Goal: Information Seeking & Learning: Learn about a topic

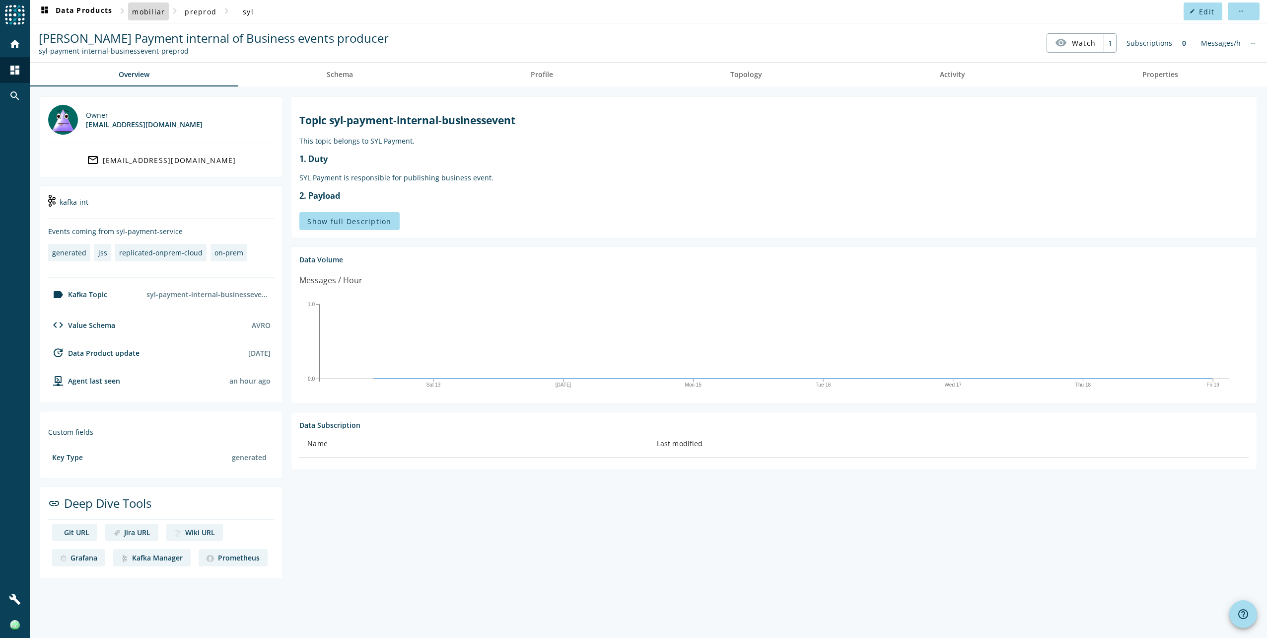
click at [157, 11] on span "mobiliar" at bounding box center [148, 11] width 33 height 9
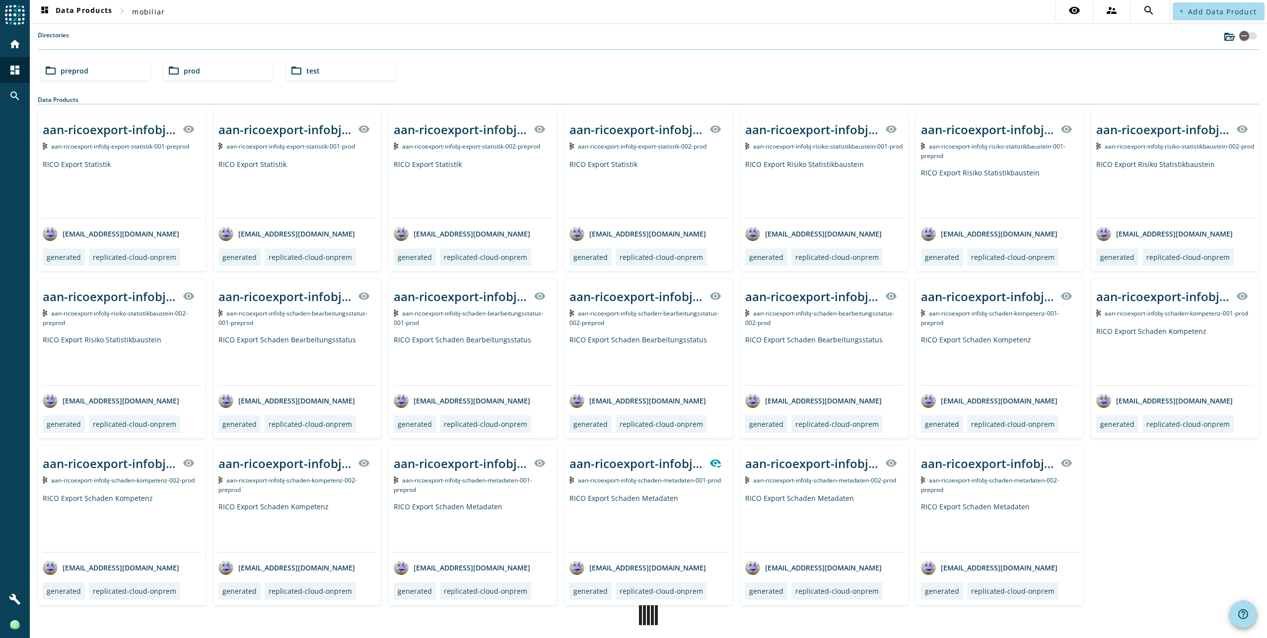
click at [208, 66] on div "folder_open prod" at bounding box center [218, 71] width 109 height 20
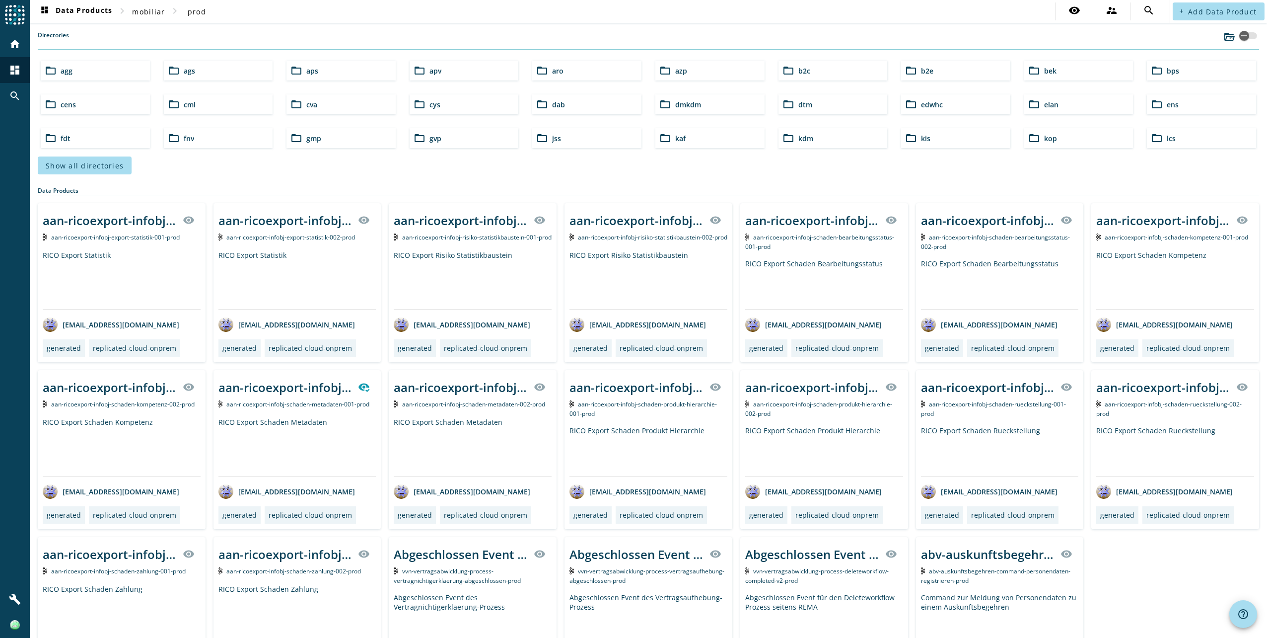
drag, startPoint x: 87, startPoint y: 166, endPoint x: 105, endPoint y: 167, distance: 17.9
click at [99, 167] on span "Show all directories" at bounding box center [85, 165] width 78 height 9
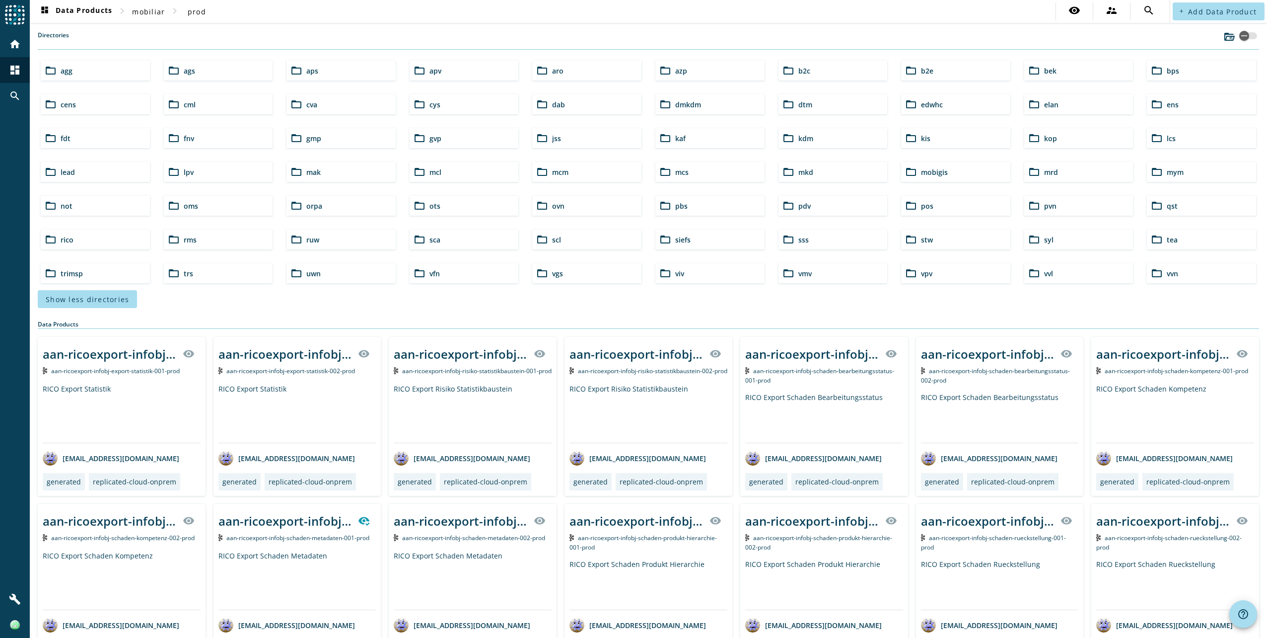
click at [1071, 240] on div "folder_open syl" at bounding box center [1078, 239] width 109 height 20
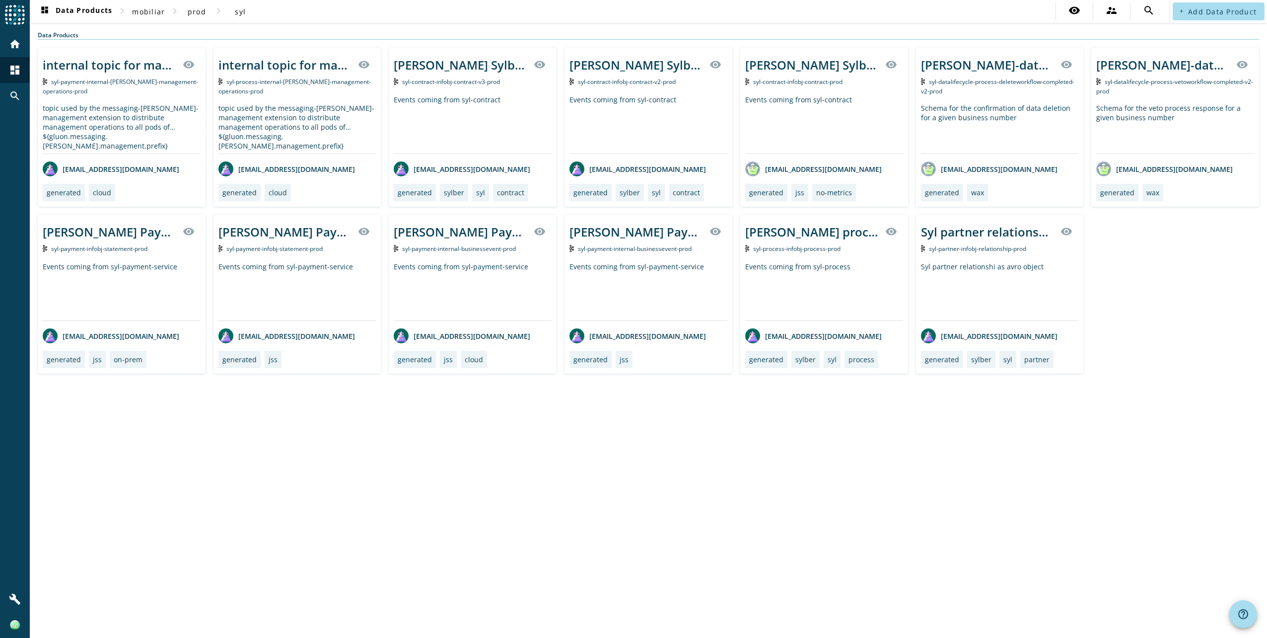
click at [347, 477] on div "dashboard Data Products chevron_right mobiliar chevron_right prod chevron_right…" at bounding box center [648, 319] width 1237 height 638
click at [621, 104] on div "Events coming from syl-contract" at bounding box center [649, 124] width 158 height 59
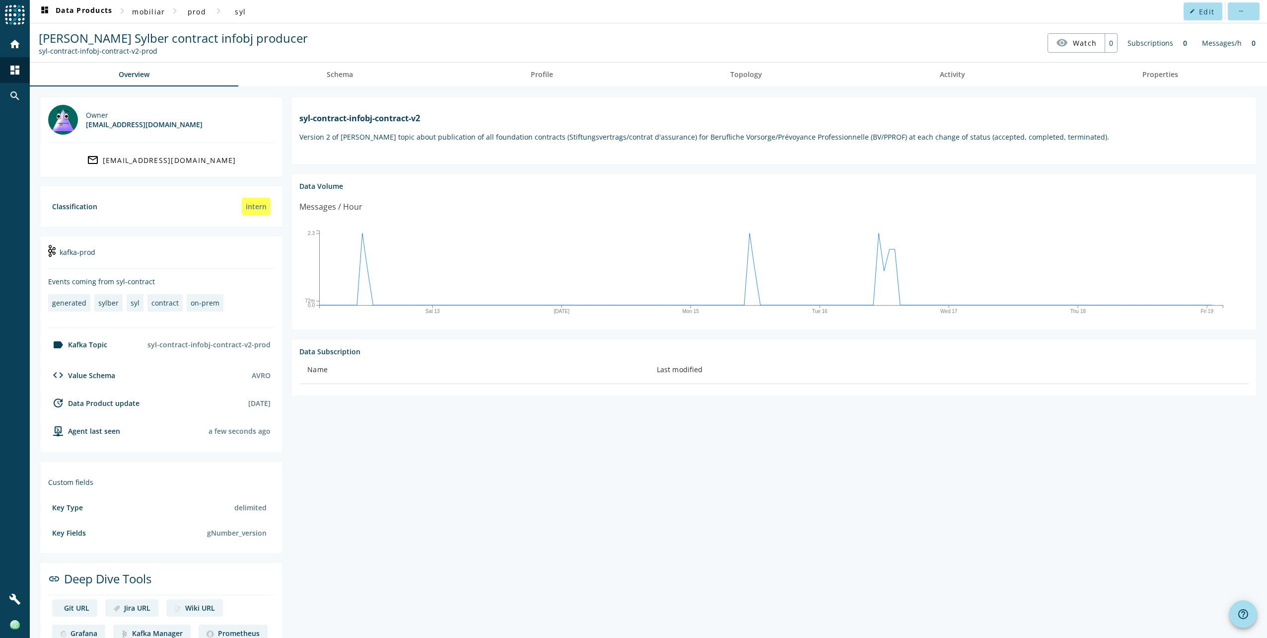
click at [534, 506] on section "syl-contract-infobj-contract-v2 Version 2 of [PERSON_NAME] topic about publicat…" at bounding box center [770, 375] width 974 height 558
click at [307, 356] on div "Data Subscription" at bounding box center [773, 351] width 949 height 9
drag, startPoint x: 307, startPoint y: 361, endPoint x: 353, endPoint y: 366, distance: 46.5
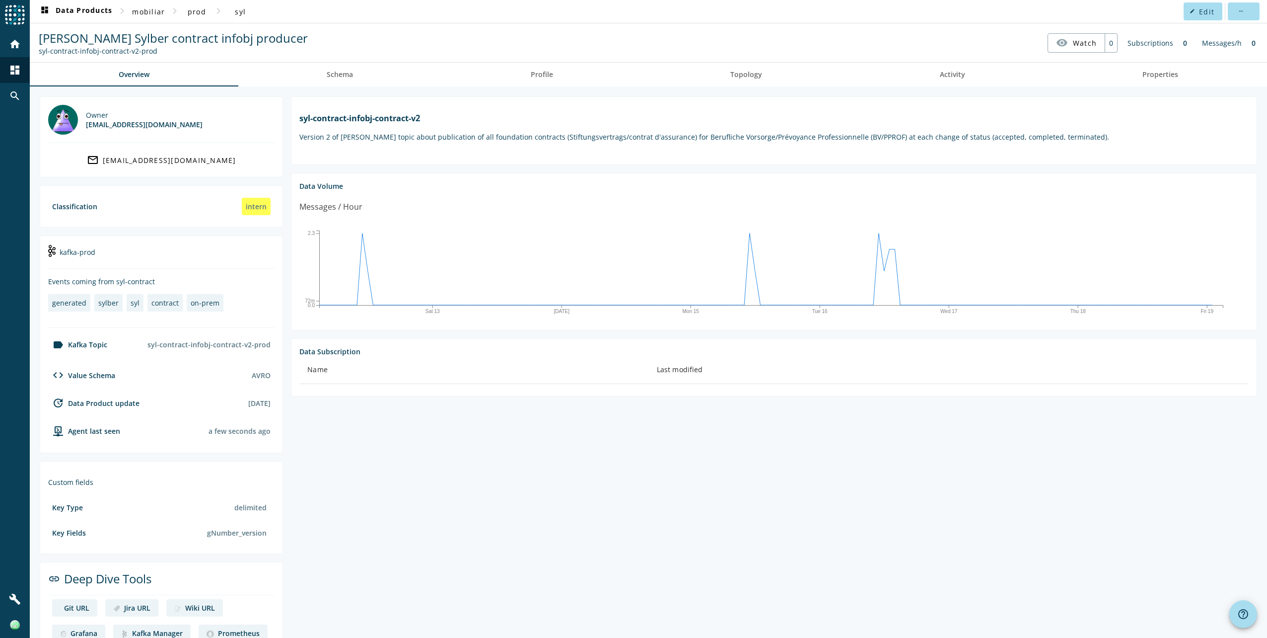
click at [353, 366] on th "Name" at bounding box center [474, 370] width 350 height 28
click at [486, 452] on section "syl-contract-infobj-contract-v2 Version 2 of [PERSON_NAME] topic about publicat…" at bounding box center [770, 375] width 974 height 558
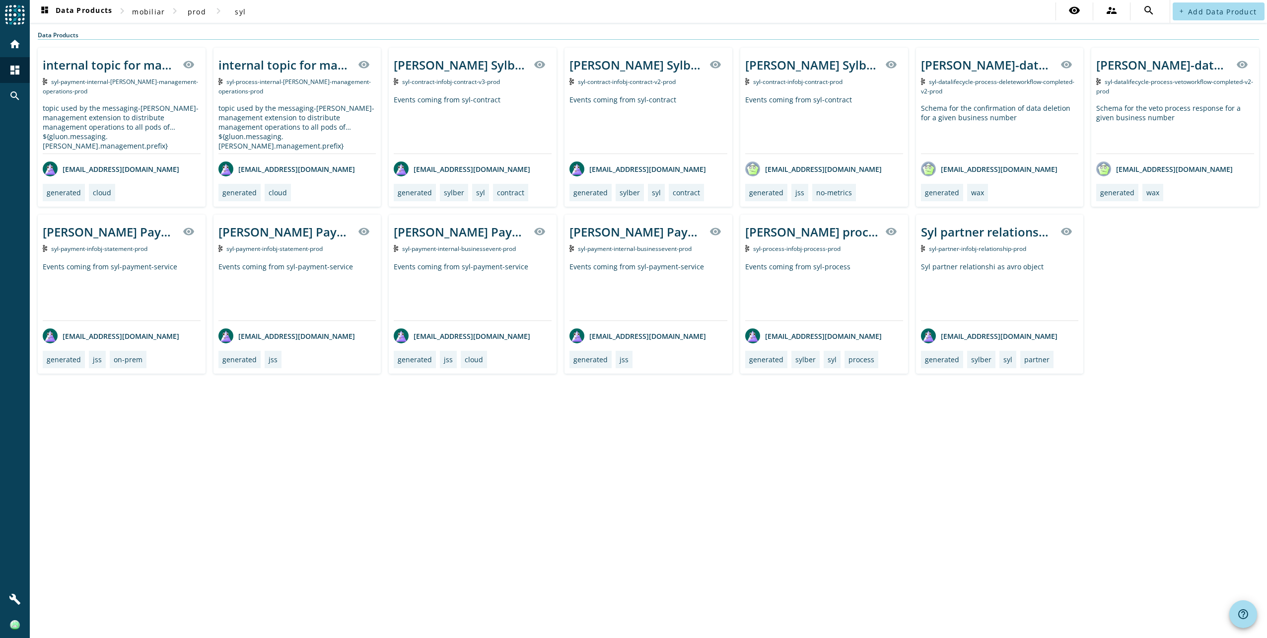
click at [471, 106] on div "Events coming from syl-contract" at bounding box center [473, 124] width 158 height 59
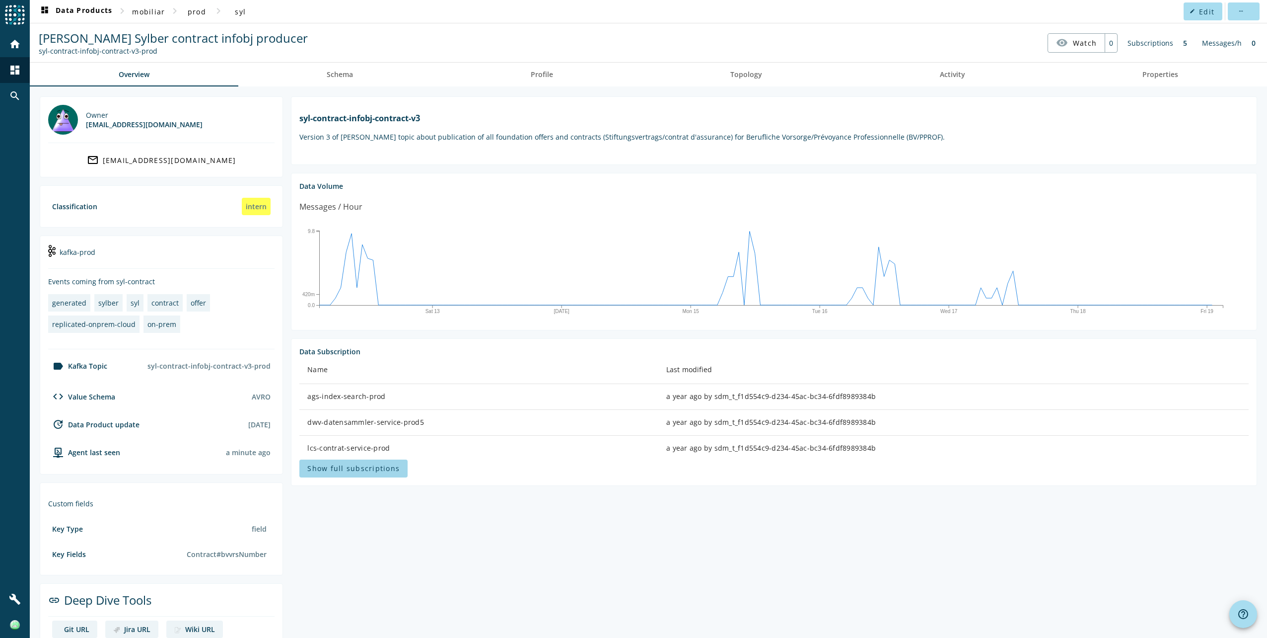
click at [350, 473] on span "Show full subscriptions" at bounding box center [353, 467] width 92 height 9
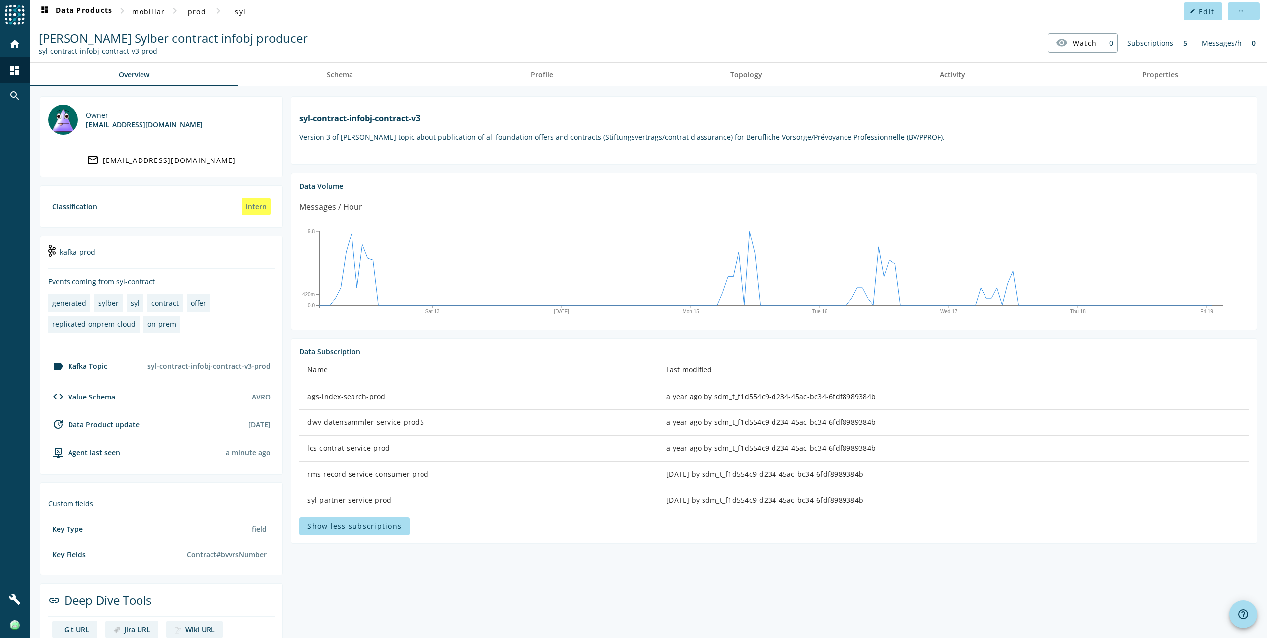
scroll to position [48, 0]
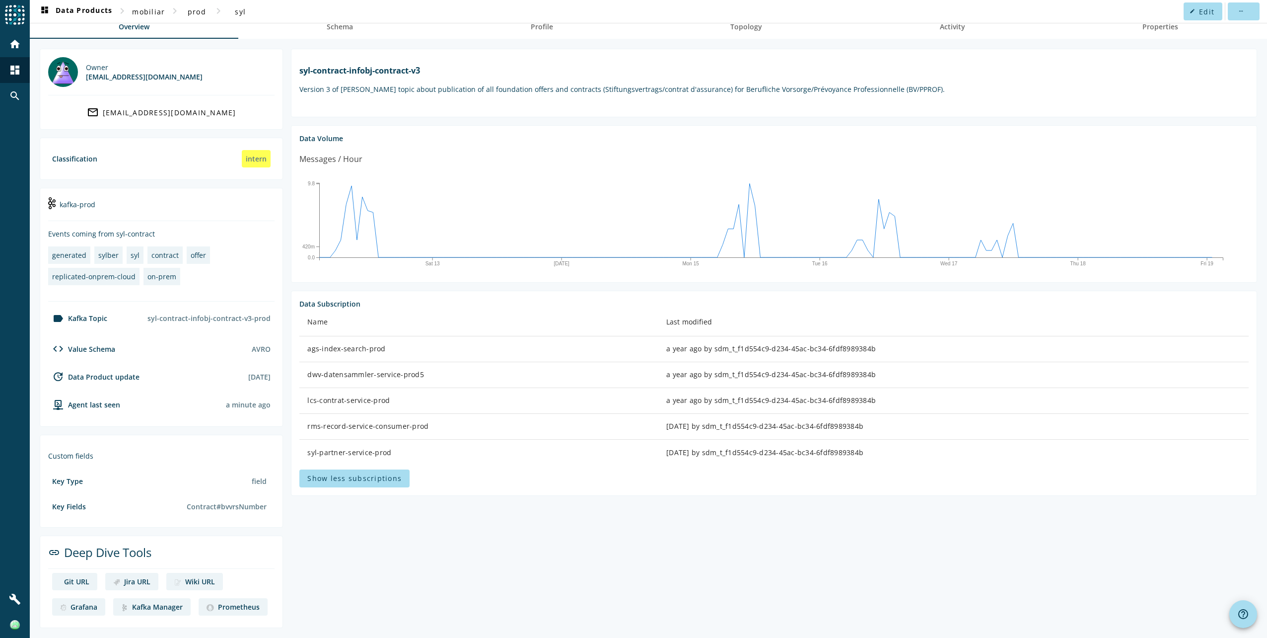
click at [394, 557] on section "syl-contract-infobj-contract-v3 Version 3 of [PERSON_NAME] topic about publicat…" at bounding box center [770, 338] width 974 height 579
click at [504, 549] on section "syl-contract-infobj-contract-v3 Version 3 of [PERSON_NAME] topic about publicat…" at bounding box center [770, 338] width 974 height 579
click at [51, 201] on img at bounding box center [51, 203] width 7 height 12
click at [76, 203] on div "kafka-prod" at bounding box center [161, 208] width 226 height 25
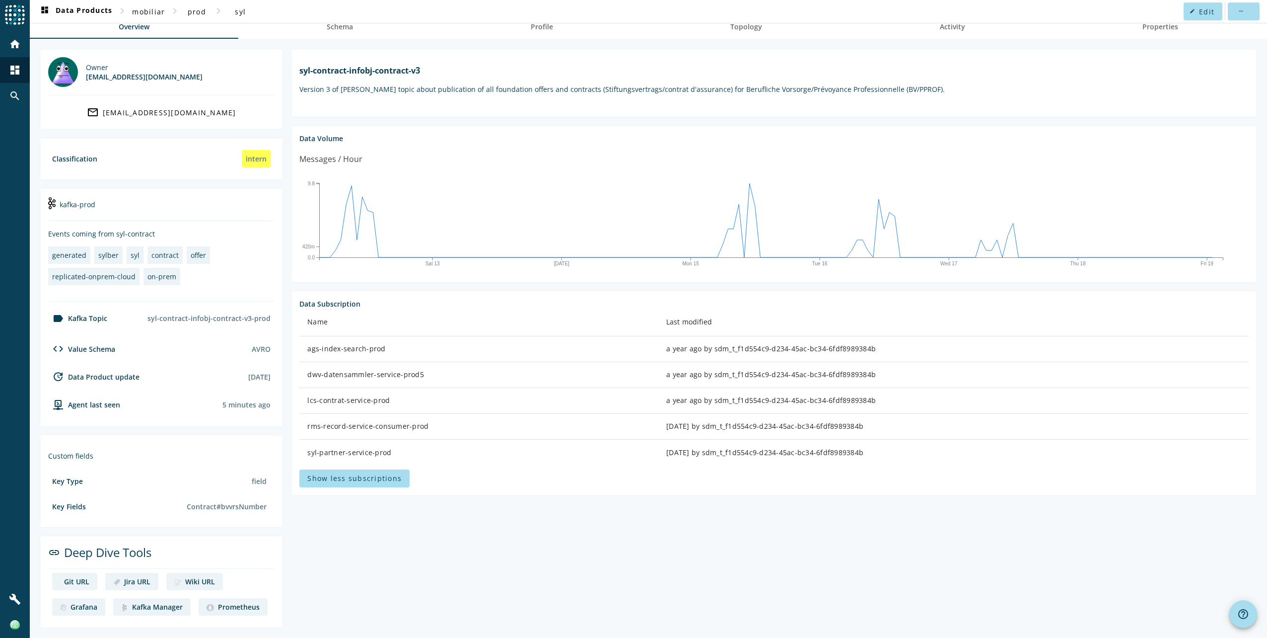
drag, startPoint x: 76, startPoint y: 203, endPoint x: 57, endPoint y: 206, distance: 19.1
click at [57, 206] on div "kafka-prod" at bounding box center [161, 208] width 226 height 25
click at [373, 540] on section "syl-contract-infobj-contract-v3 Version 3 of [PERSON_NAME] topic about publicat…" at bounding box center [770, 338] width 974 height 579
click at [14, 470] on div "home dashboard search" at bounding box center [15, 308] width 30 height 555
click at [483, 548] on section "syl-contract-infobj-contract-v3 Version 3 of [PERSON_NAME] topic about publicat…" at bounding box center [770, 338] width 974 height 579
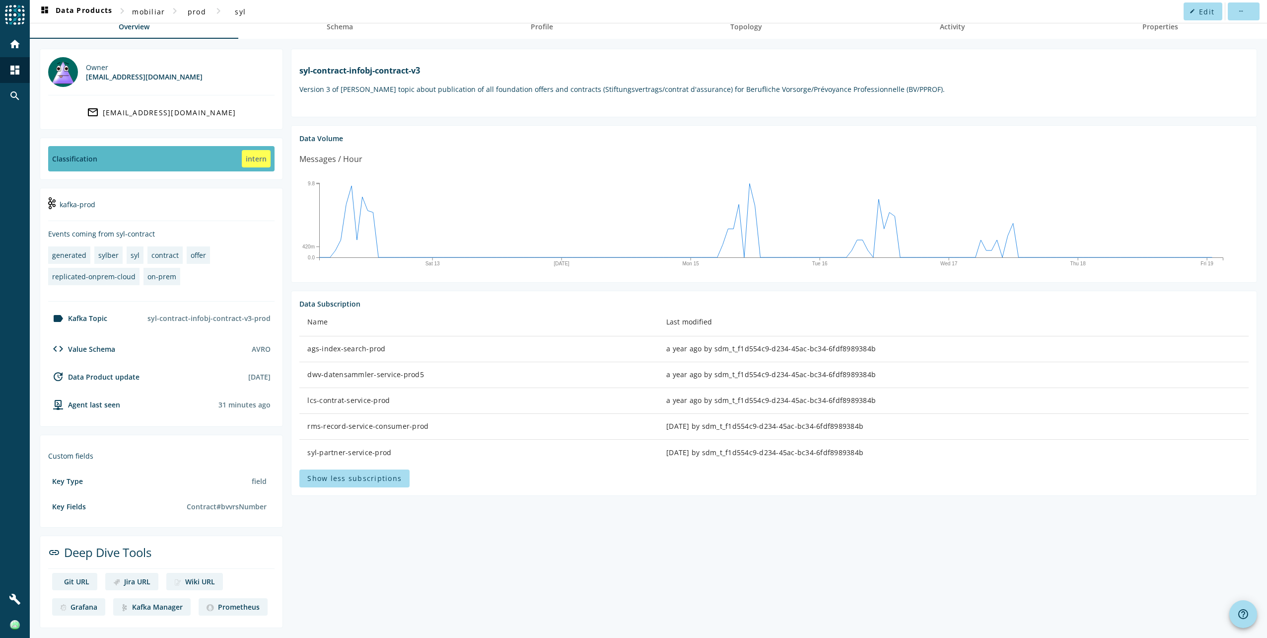
click at [256, 156] on div "intern" at bounding box center [256, 158] width 29 height 17
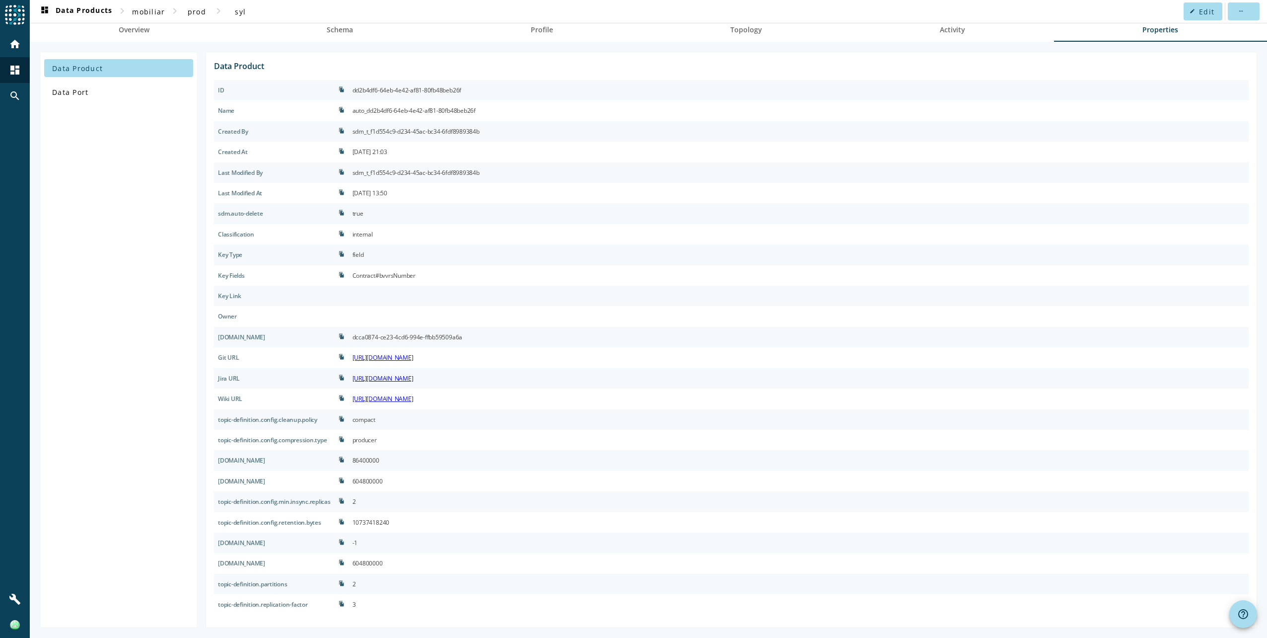
scroll to position [45, 0]
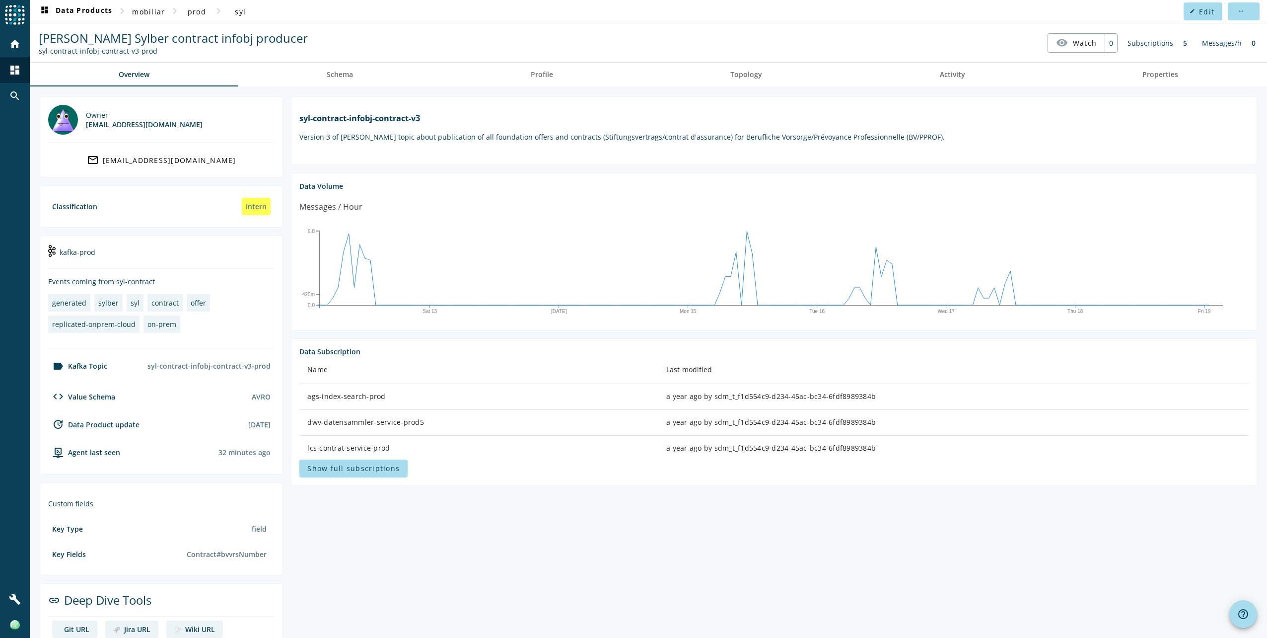
click at [460, 553] on section "syl-contract-infobj-contract-v3 Version 3 of [PERSON_NAME] topic about publicat…" at bounding box center [770, 385] width 974 height 579
click at [358, 473] on span "Show full subscriptions" at bounding box center [353, 467] width 92 height 9
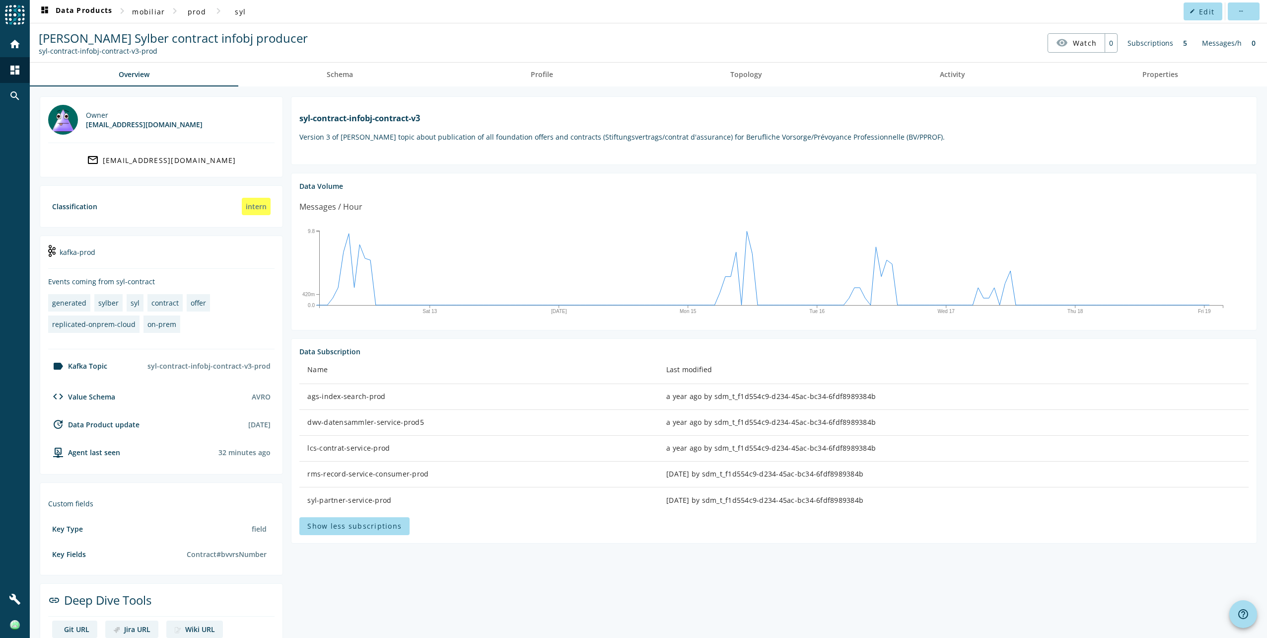
drag, startPoint x: 305, startPoint y: 407, endPoint x: 879, endPoint y: 511, distance: 584.0
click at [879, 511] on tbody "ags-index-search-prod a year ago by sdm_t_f1d554c9-d234-45ac-bc34-6fdf8989384b …" at bounding box center [773, 448] width 949 height 129
click at [527, 565] on section "syl-contract-infobj-contract-v3 Version 3 of [PERSON_NAME] topic about publicat…" at bounding box center [770, 385] width 974 height 579
click at [478, 38] on nav "[PERSON_NAME] Sylber contract infobj producer syl-contract-infobj-contract-v3-p…" at bounding box center [648, 42] width 1229 height 31
drag, startPoint x: 183, startPoint y: 326, endPoint x: 48, endPoint y: 282, distance: 141.6
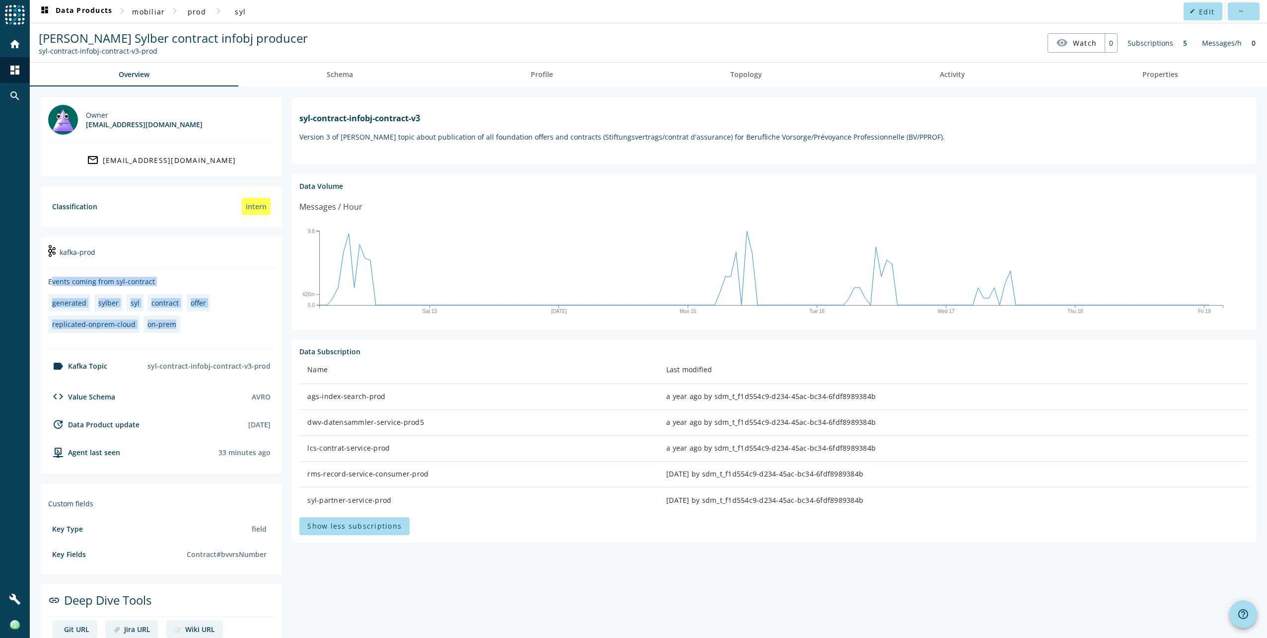
click at [48, 282] on section "[PERSON_NAME]-prod Events coming from syl-contract generated [PERSON_NAME] cont…" at bounding box center [161, 354] width 243 height 239
drag, startPoint x: 48, startPoint y: 282, endPoint x: 78, endPoint y: 275, distance: 31.1
click at [78, 275] on section "[PERSON_NAME]-prod Events coming from syl-contract generated [PERSON_NAME] cont…" at bounding box center [161, 354] width 243 height 239
